Goal: Task Accomplishment & Management: Use online tool/utility

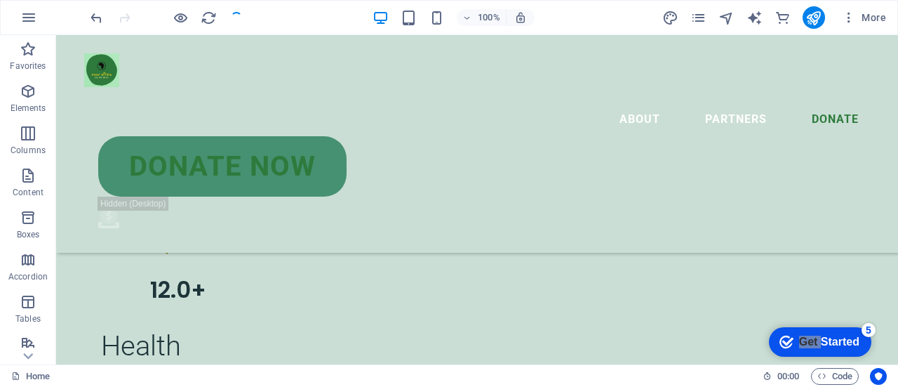
click at [226, 18] on div at bounding box center [166, 17] width 157 height 22
click at [239, 20] on div at bounding box center [166, 17] width 157 height 22
click at [513, 95] on nav "About Partners Donate" at bounding box center [477, 113] width 786 height 45
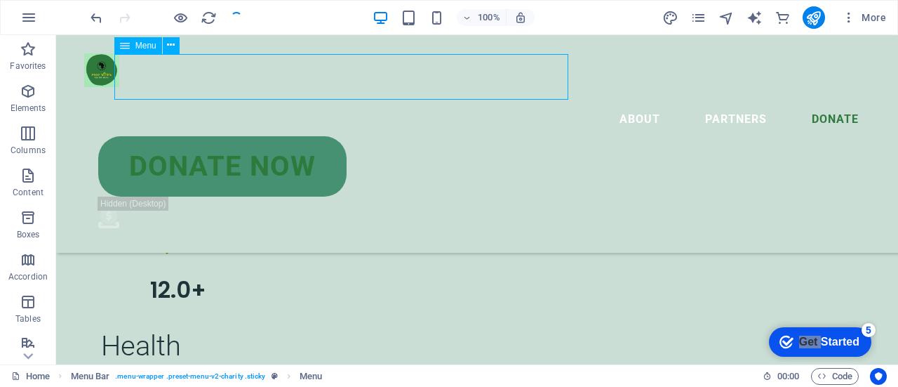
click at [547, 91] on nav "About Partners Donate" at bounding box center [477, 113] width 786 height 45
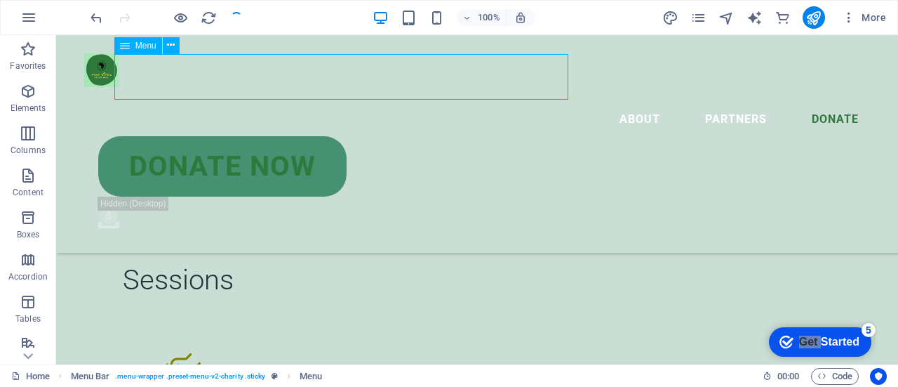
scroll to position [4671, 0]
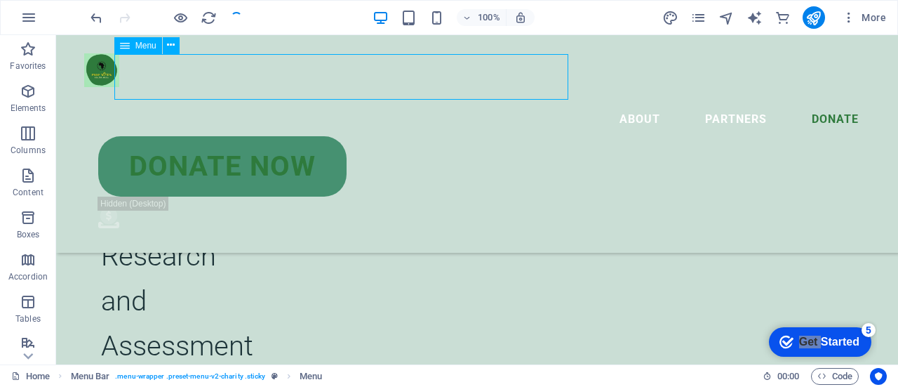
select select
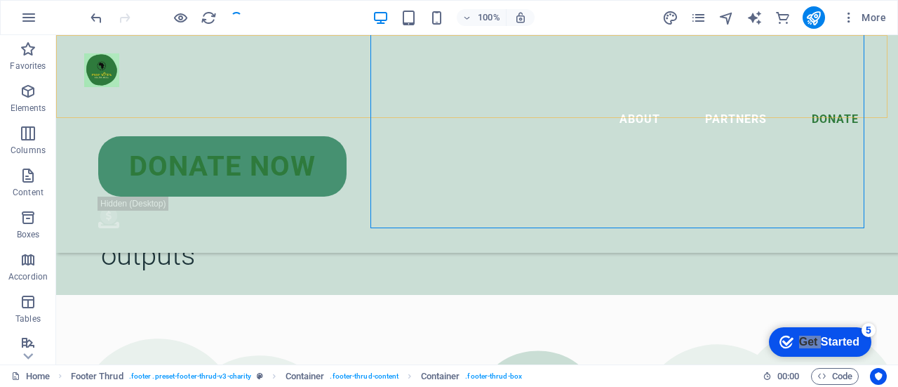
scroll to position [4401, 0]
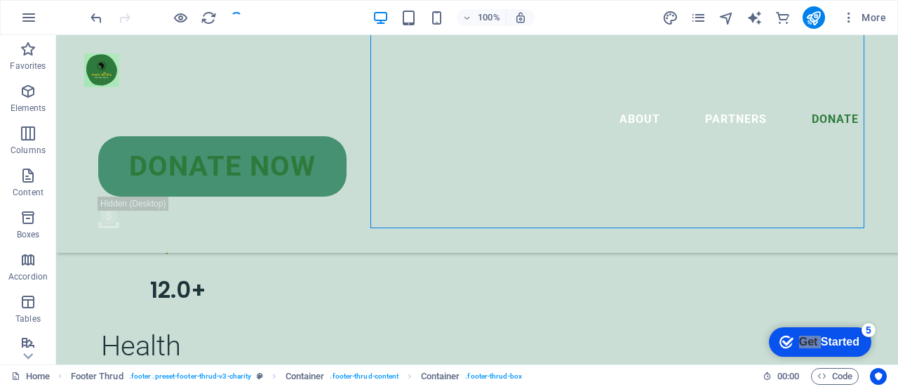
click at [403, 8] on div "100%" at bounding box center [454, 17] width 162 height 22
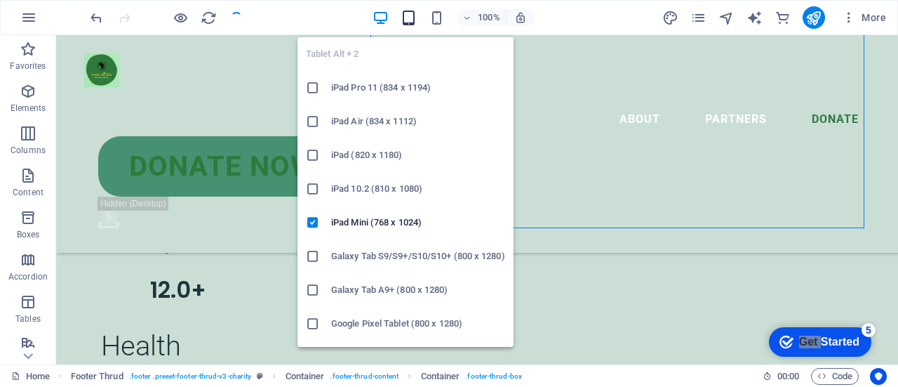
click at [406, 13] on icon "button" at bounding box center [409, 18] width 16 height 16
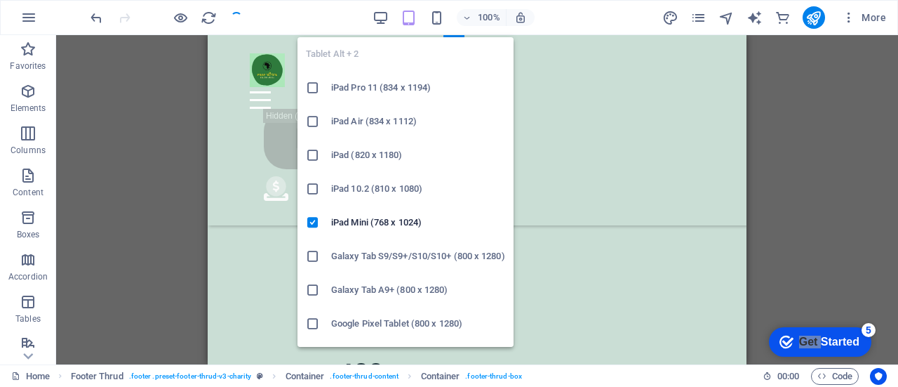
scroll to position [5403, 0]
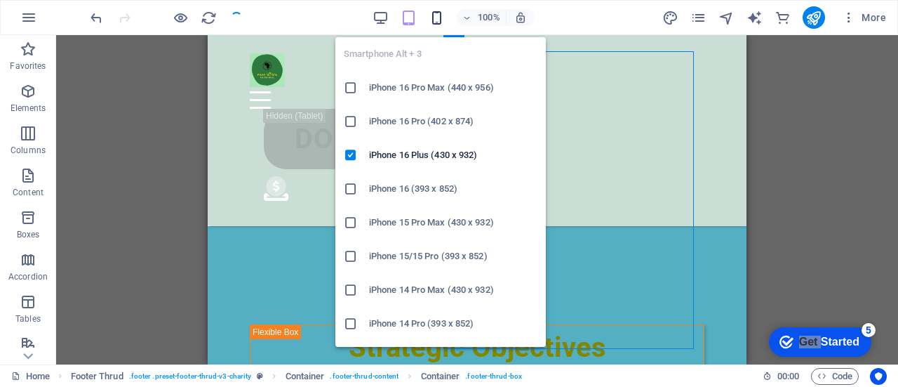
click at [437, 15] on icon "button" at bounding box center [437, 18] width 16 height 16
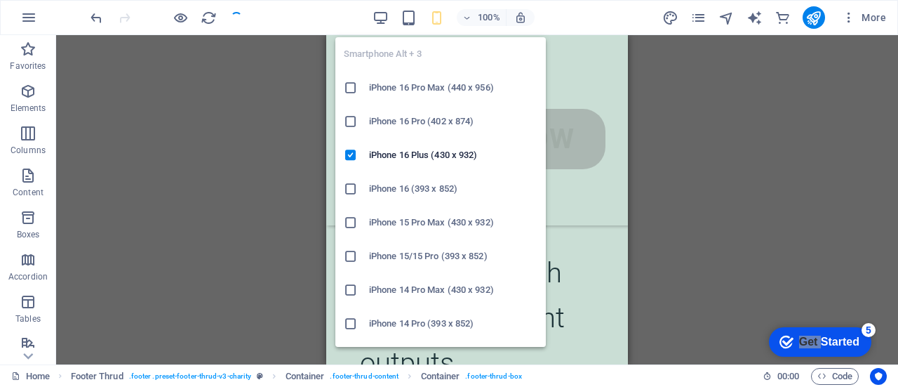
scroll to position [6878, 0]
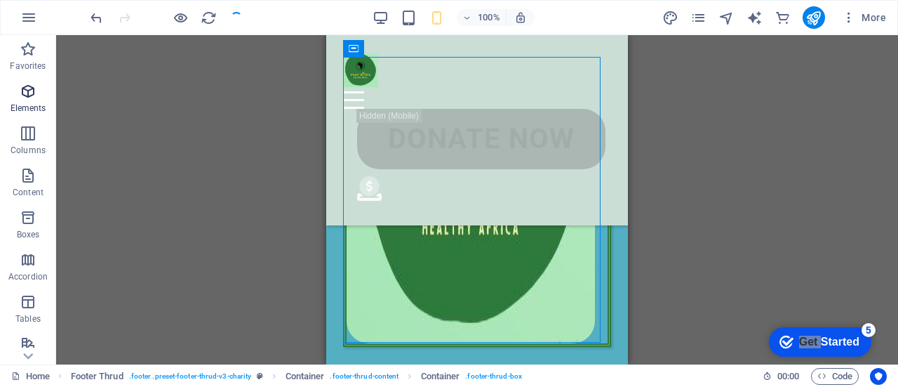
click at [17, 109] on p "Elements" at bounding box center [29, 107] width 36 height 11
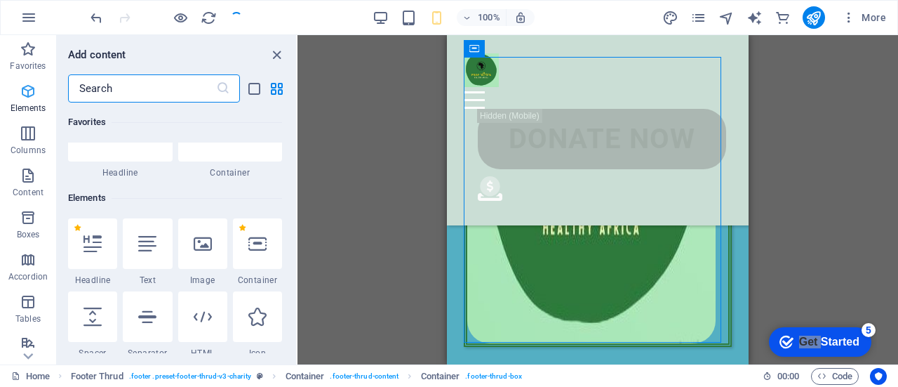
scroll to position [149, 0]
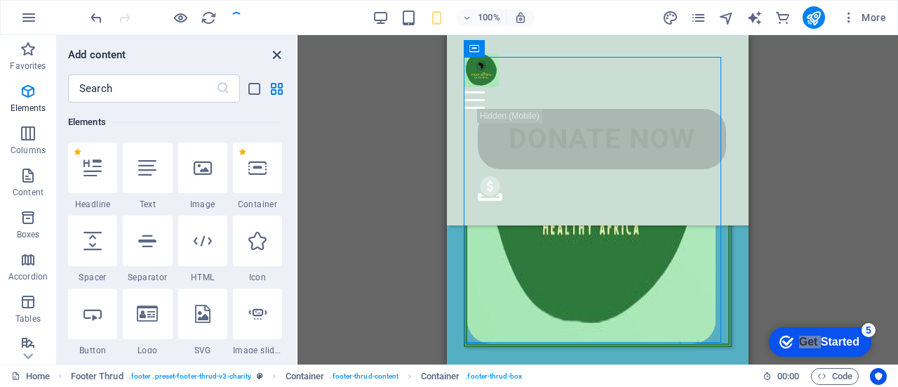
click at [274, 55] on icon "close panel" at bounding box center [277, 55] width 16 height 16
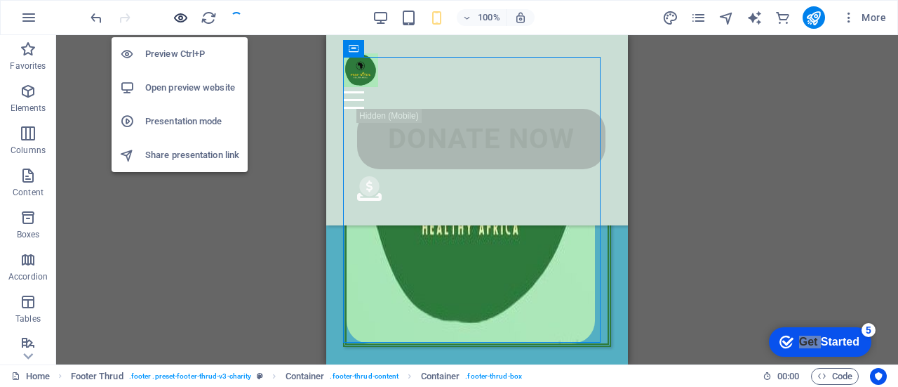
click at [186, 16] on icon "button" at bounding box center [181, 18] width 16 height 16
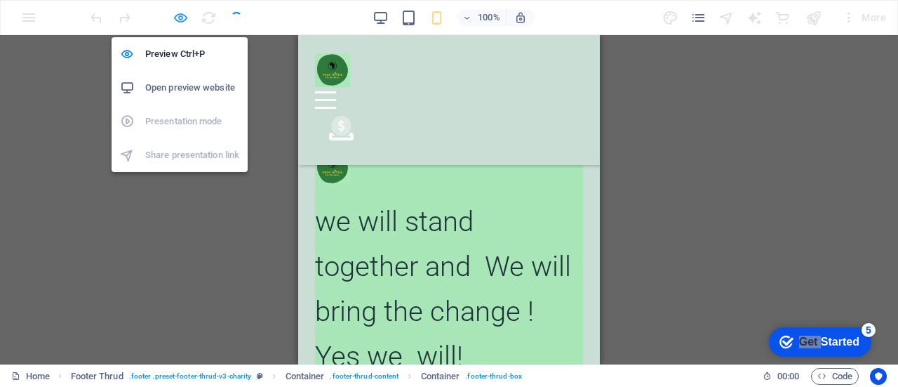
click at [182, 19] on icon "button" at bounding box center [181, 18] width 16 height 16
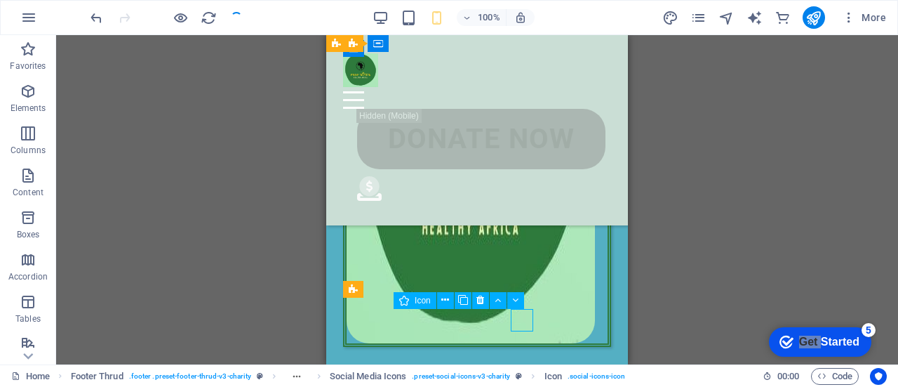
select select "xMidYMid"
select select "px"
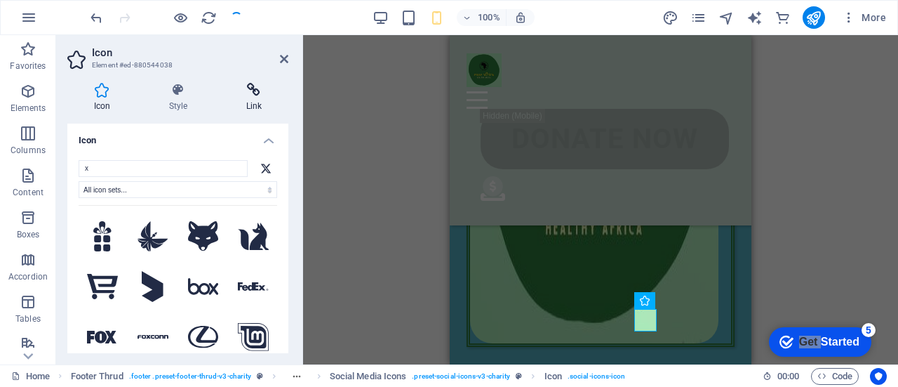
click at [262, 107] on h4 "Link" at bounding box center [254, 97] width 69 height 29
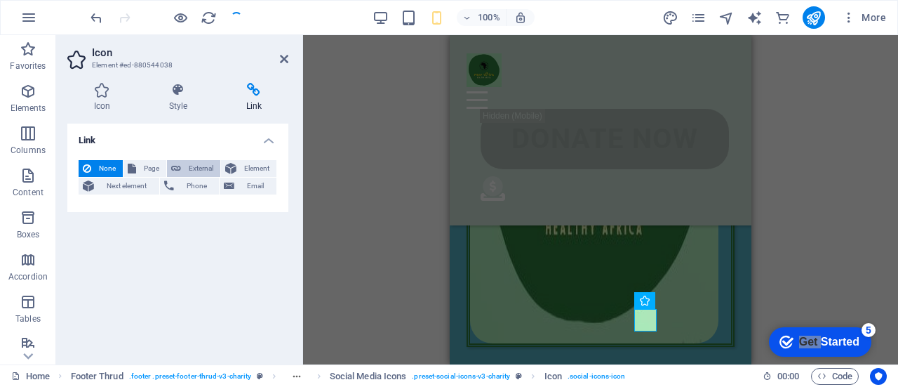
click at [202, 172] on span "External" at bounding box center [200, 168] width 31 height 17
select select "blank"
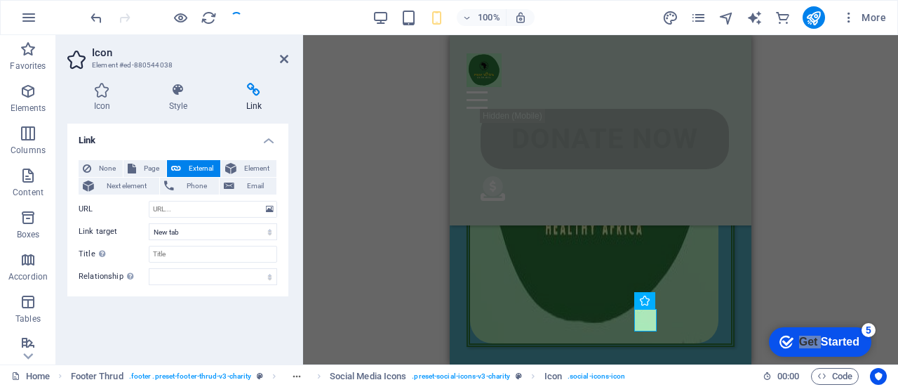
click at [277, 72] on div "Icon Style Link Icon x All icon sets... IcoFont Ionicons FontAwesome Brands Fon…" at bounding box center [178, 218] width 244 height 293
click at [283, 61] on icon at bounding box center [284, 58] width 8 height 11
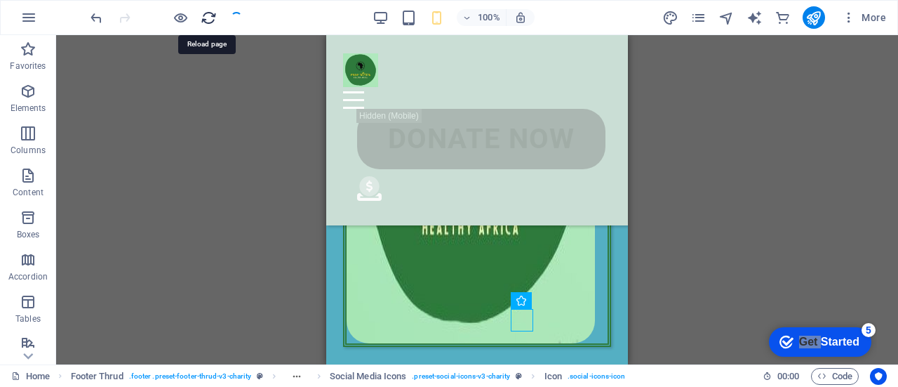
click at [209, 19] on icon "reload" at bounding box center [209, 18] width 16 height 16
click at [236, 18] on div at bounding box center [166, 17] width 157 height 22
click at [705, 151] on div "H1 Banner Container Spacer Menu Bar Button Menu Text Logo Icon Form Overlay Con…" at bounding box center [477, 199] width 842 height 329
click at [237, 15] on div at bounding box center [166, 17] width 157 height 22
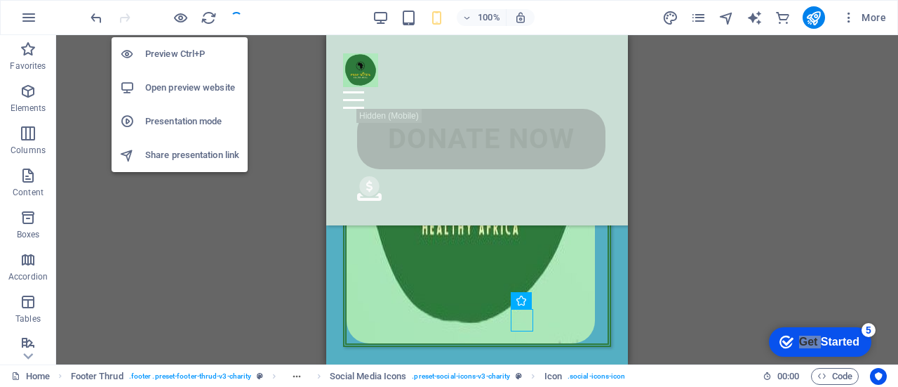
click at [199, 58] on h6 "Preview Ctrl+P" at bounding box center [192, 54] width 94 height 17
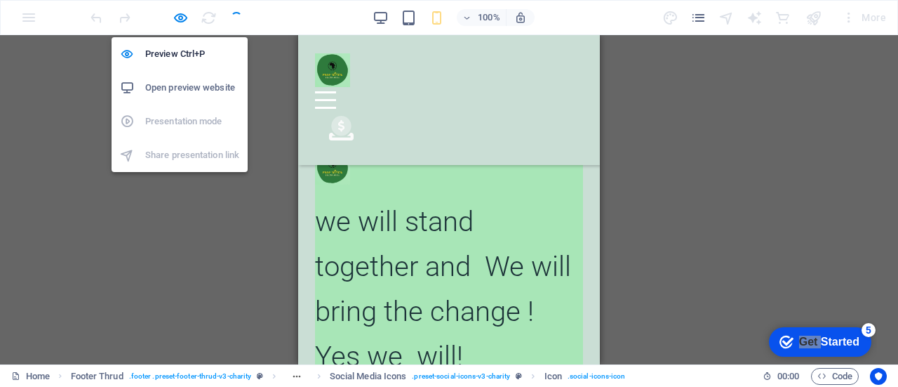
click at [207, 82] on h6 "Open preview website" at bounding box center [192, 87] width 94 height 17
